Goal: Information Seeking & Learning: Learn about a topic

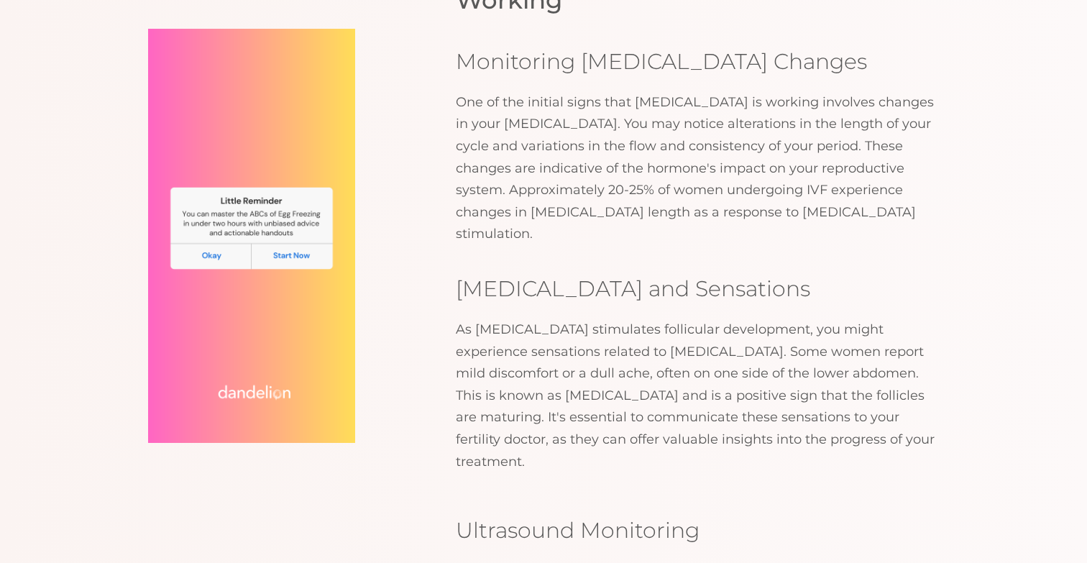
scroll to position [1432, 0]
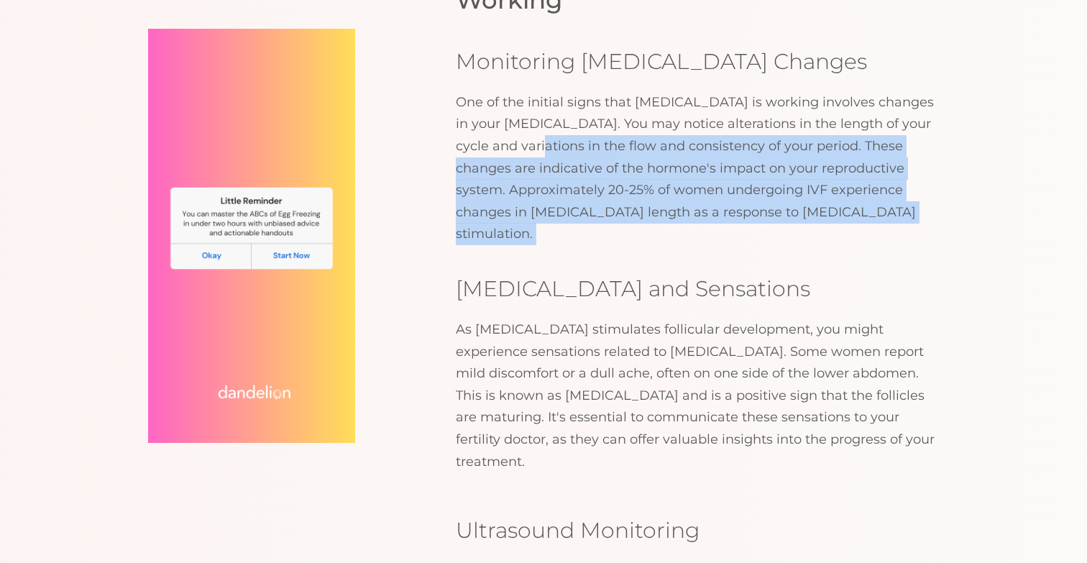
drag, startPoint x: 516, startPoint y: 74, endPoint x: 507, endPoint y: 147, distance: 73.9
click at [507, 147] on div "Key Signs that [MEDICAL_DATA] Is Working Monitoring [MEDICAL_DATA] Changes One …" at bounding box center [697, 211] width 483 height 523
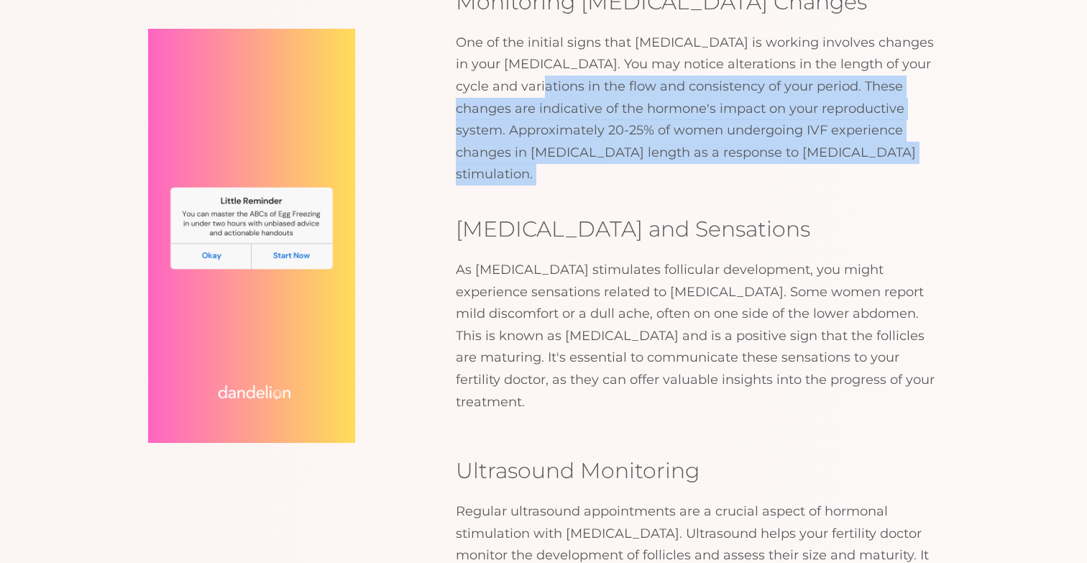
scroll to position [1492, 0]
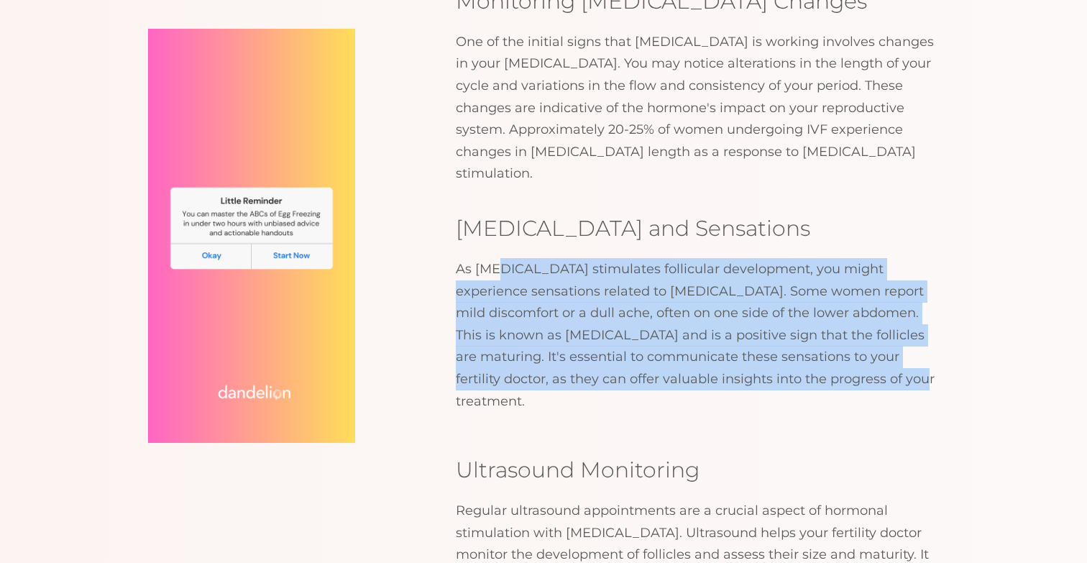
drag, startPoint x: 499, startPoint y: 178, endPoint x: 527, endPoint y: 287, distance: 112.8
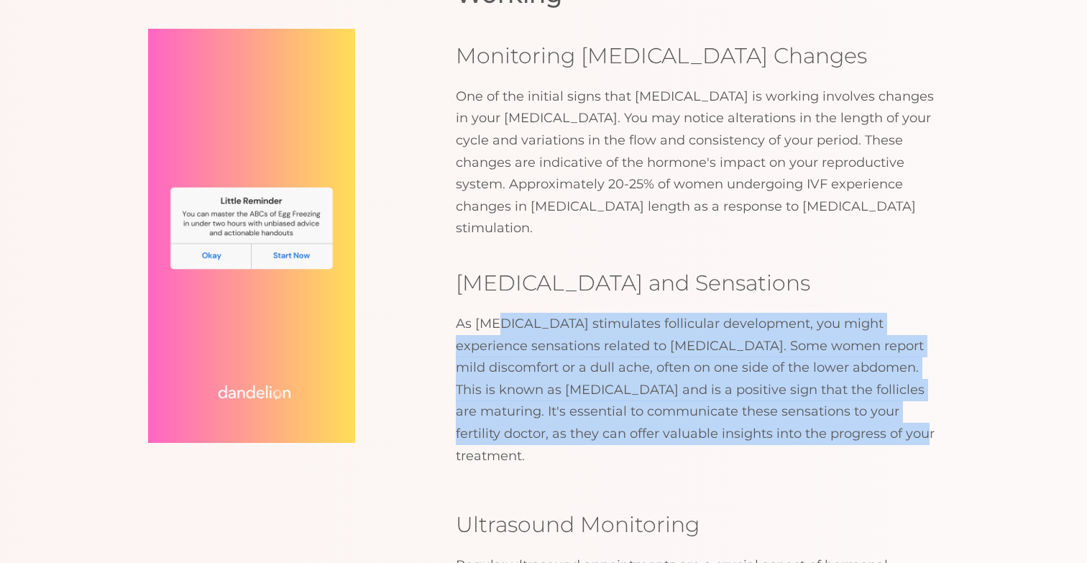
scroll to position [1437, 0]
click at [515, 313] on p "As [MEDICAL_DATA] stimulates follicular development, you might experience sensa…" at bounding box center [697, 390] width 483 height 154
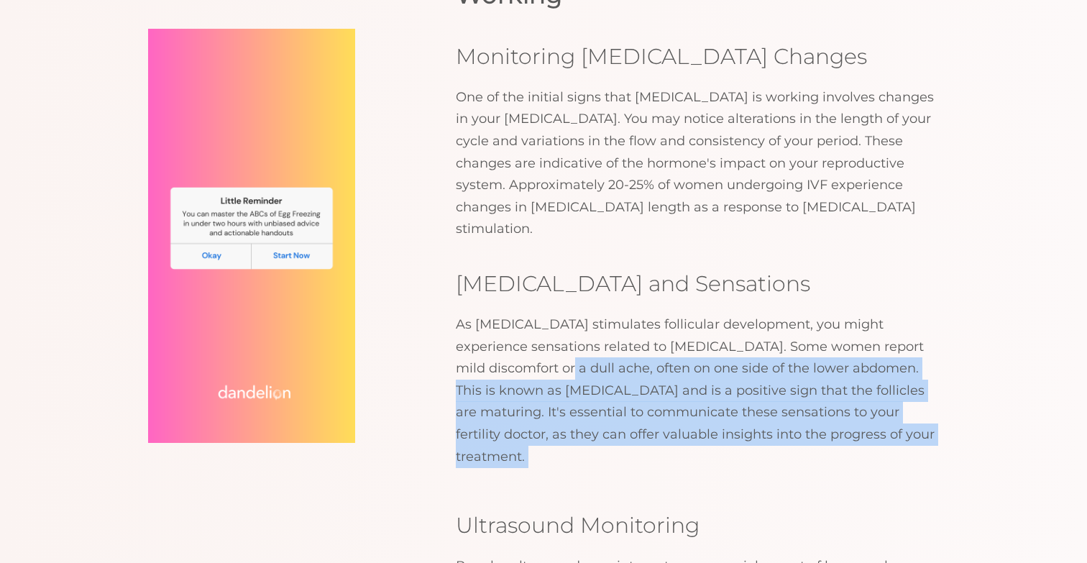
drag, startPoint x: 515, startPoint y: 275, endPoint x: 538, endPoint y: 349, distance: 77.3
click at [538, 349] on div "Understanding [MEDICAL_DATA] and its Role Let's start with the basics. [MEDICAL…" at bounding box center [697, 33] width 483 height 896
click at [537, 319] on p "As [MEDICAL_DATA] stimulates follicular development, you might experience sensa…" at bounding box center [697, 390] width 483 height 154
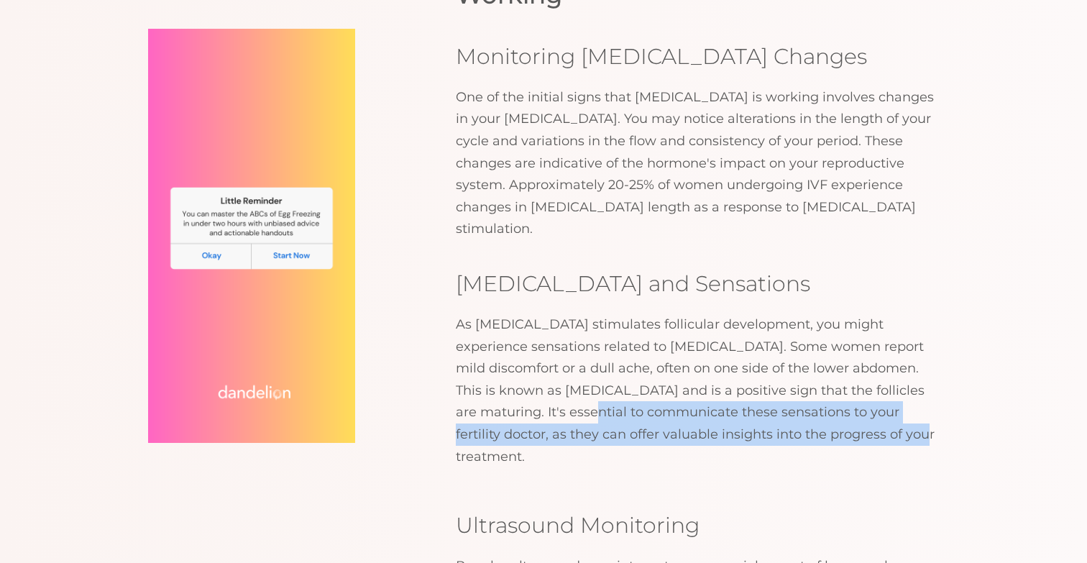
drag, startPoint x: 561, startPoint y: 319, endPoint x: 561, endPoint y: 348, distance: 28.8
click at [561, 348] on div "Understanding [MEDICAL_DATA] and its Role Let's start with the basics. [MEDICAL…" at bounding box center [697, 33] width 483 height 896
click at [561, 350] on div "Understanding [MEDICAL_DATA] and its Role Let's start with the basics. [MEDICAL…" at bounding box center [697, 33] width 483 height 896
drag, startPoint x: 561, startPoint y: 350, endPoint x: 535, endPoint y: 306, distance: 51.3
click at [536, 308] on div "Understanding [MEDICAL_DATA] and its Role Let's start with the basics. [MEDICAL…" at bounding box center [697, 33] width 483 height 896
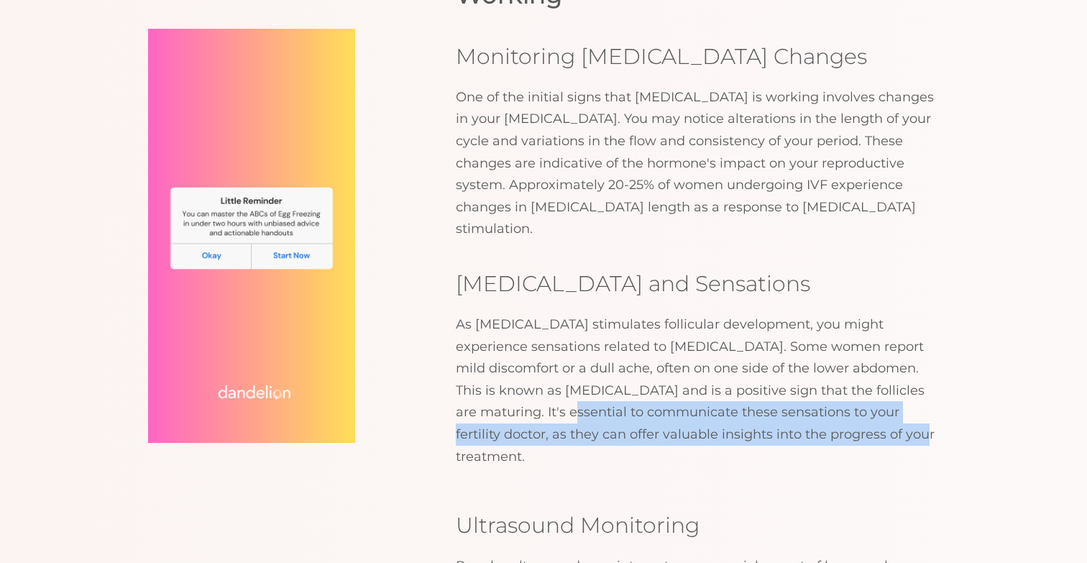
click at [535, 313] on p "As [MEDICAL_DATA] stimulates follicular development, you might experience sensa…" at bounding box center [697, 390] width 483 height 154
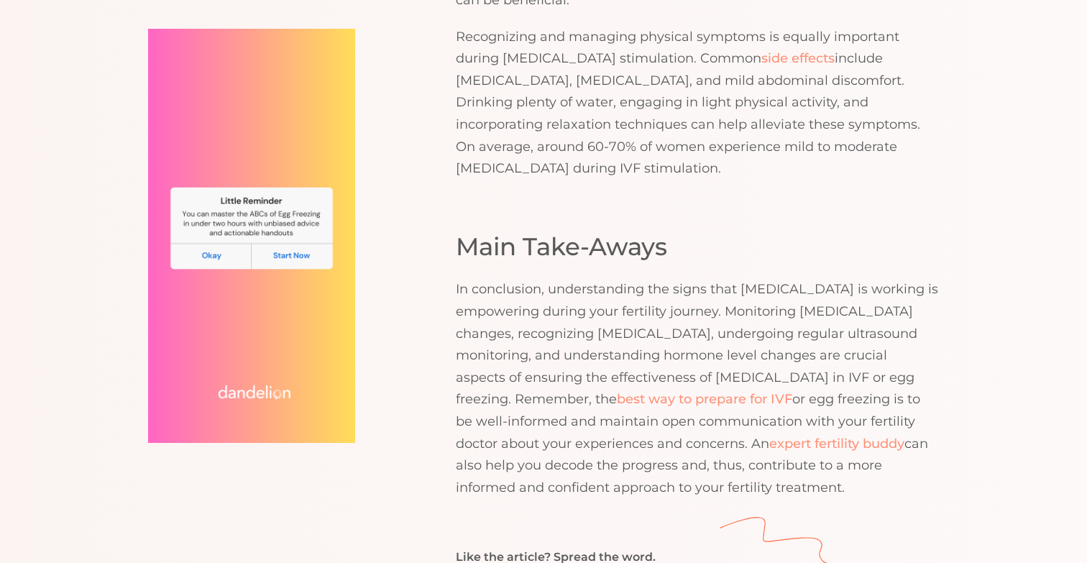
scroll to position [2884, 0]
